Goal: Information Seeking & Learning: Compare options

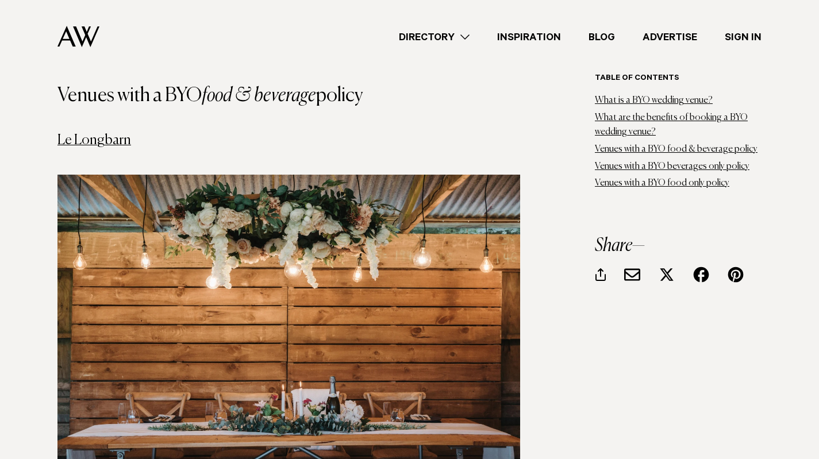
scroll to position [1782, 0]
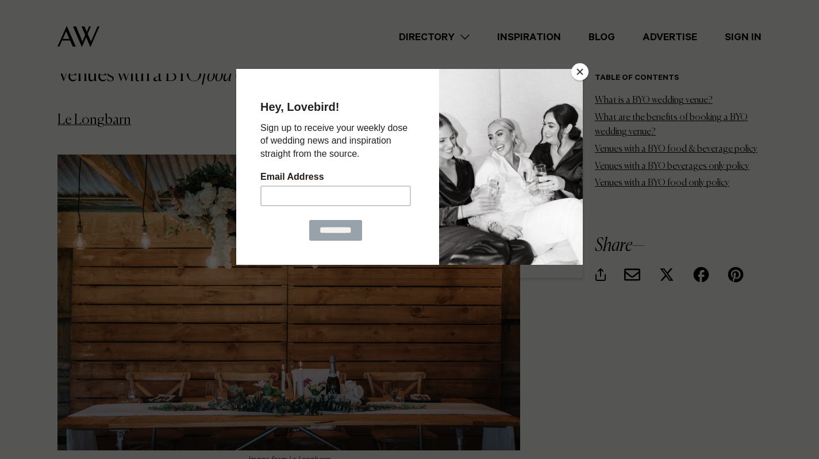
drag, startPoint x: 94, startPoint y: 92, endPoint x: 582, endPoint y: 69, distance: 488.6
click at [582, 69] on button "Close" at bounding box center [579, 71] width 17 height 17
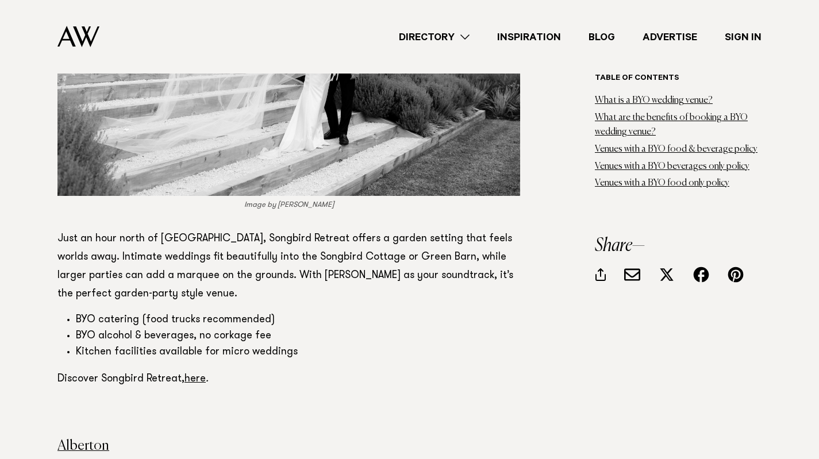
scroll to position [3852, 0]
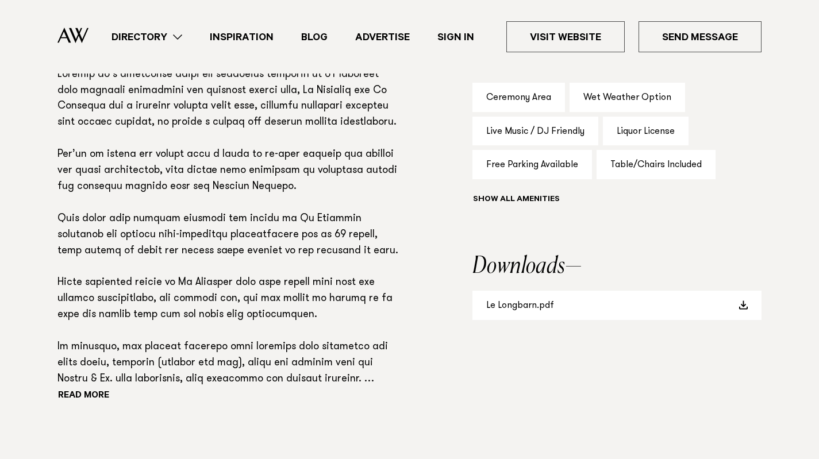
scroll to position [805, 0]
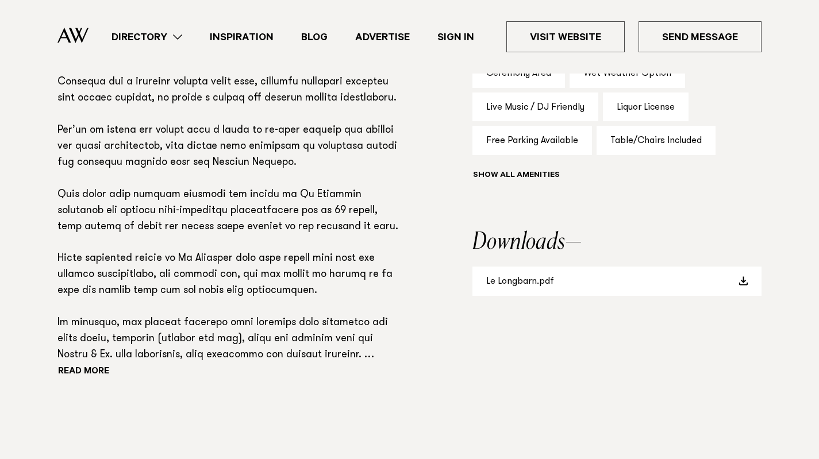
click at [547, 281] on link "Le Longbarn.pdf" at bounding box center [617, 281] width 289 height 29
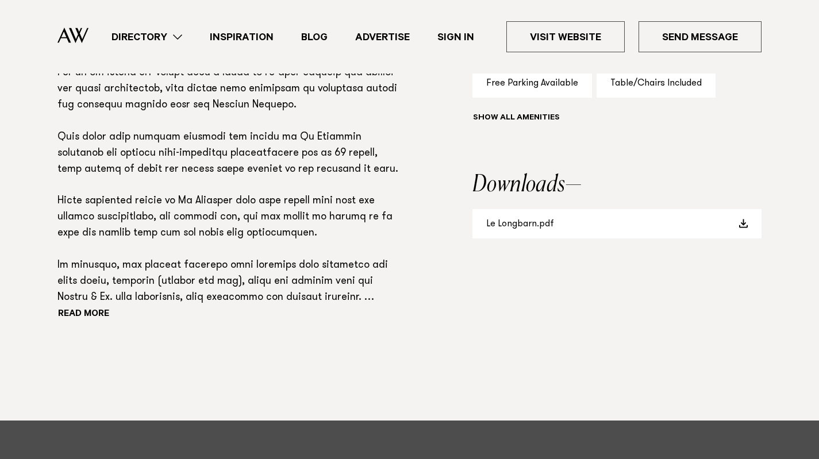
click at [80, 314] on button "Read more" at bounding box center [108, 314] width 103 height 17
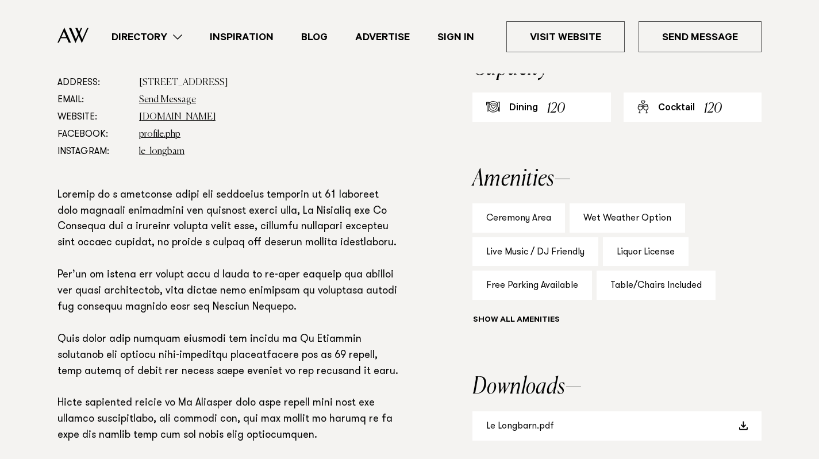
scroll to position [659, 0]
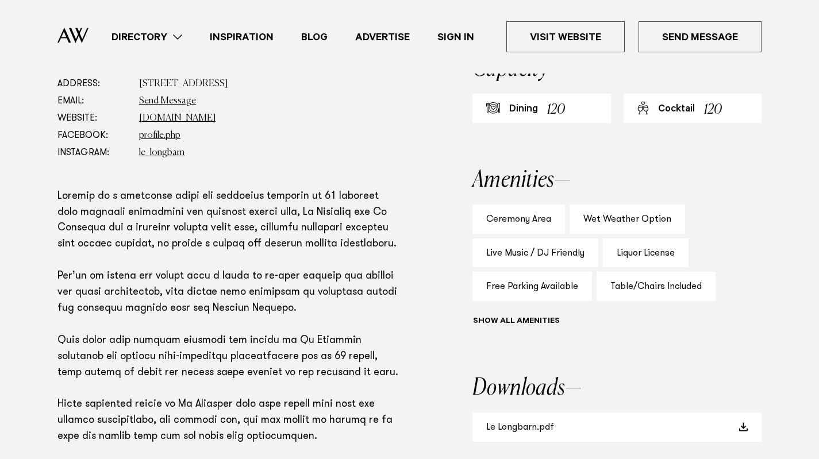
click at [561, 42] on link "Visit Website" at bounding box center [566, 36] width 118 height 31
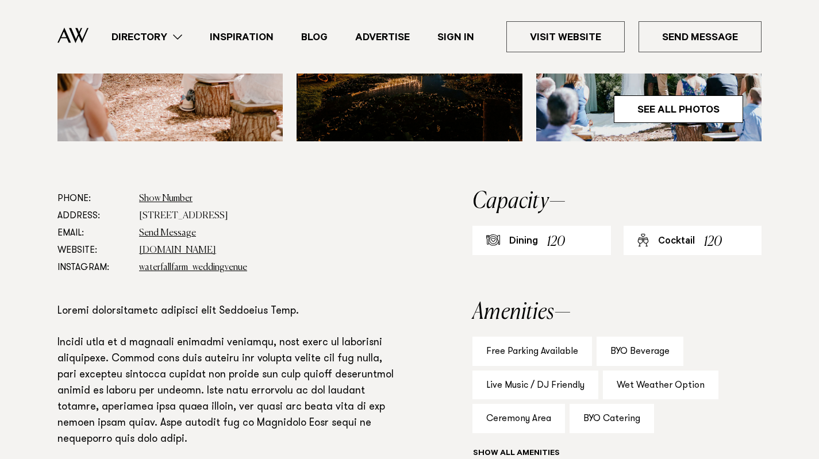
scroll to position [632, 0]
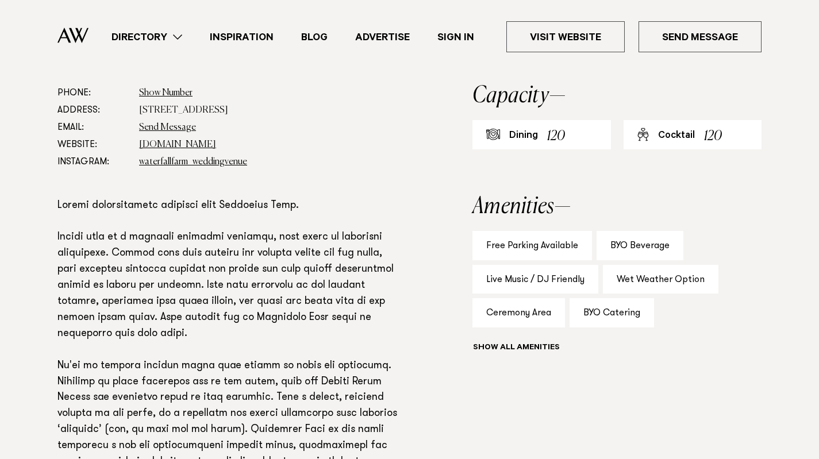
click at [562, 34] on link "Visit Website" at bounding box center [566, 36] width 118 height 31
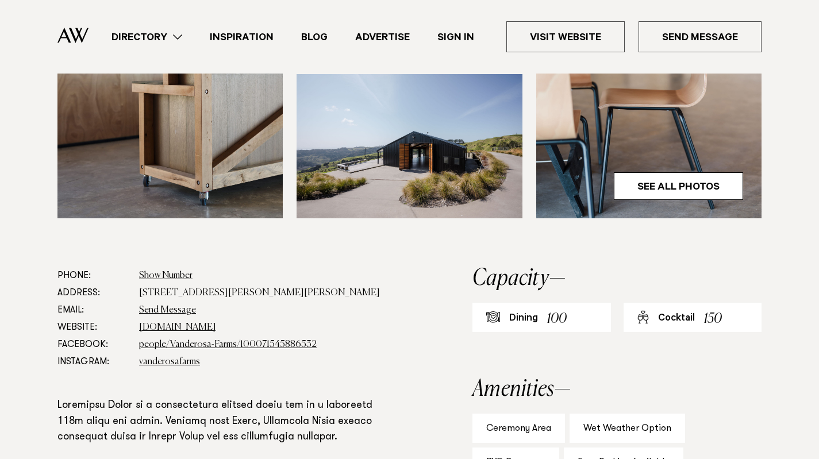
scroll to position [517, 0]
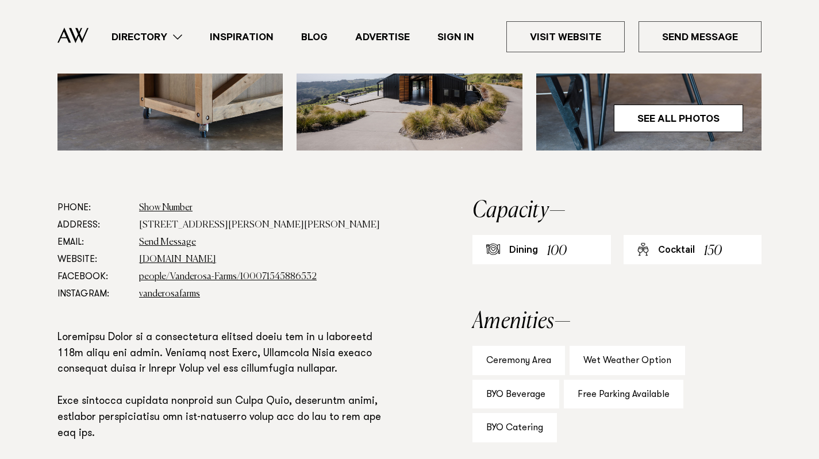
click at [567, 43] on link "Visit Website" at bounding box center [566, 36] width 118 height 31
